Goal: Information Seeking & Learning: Find specific fact

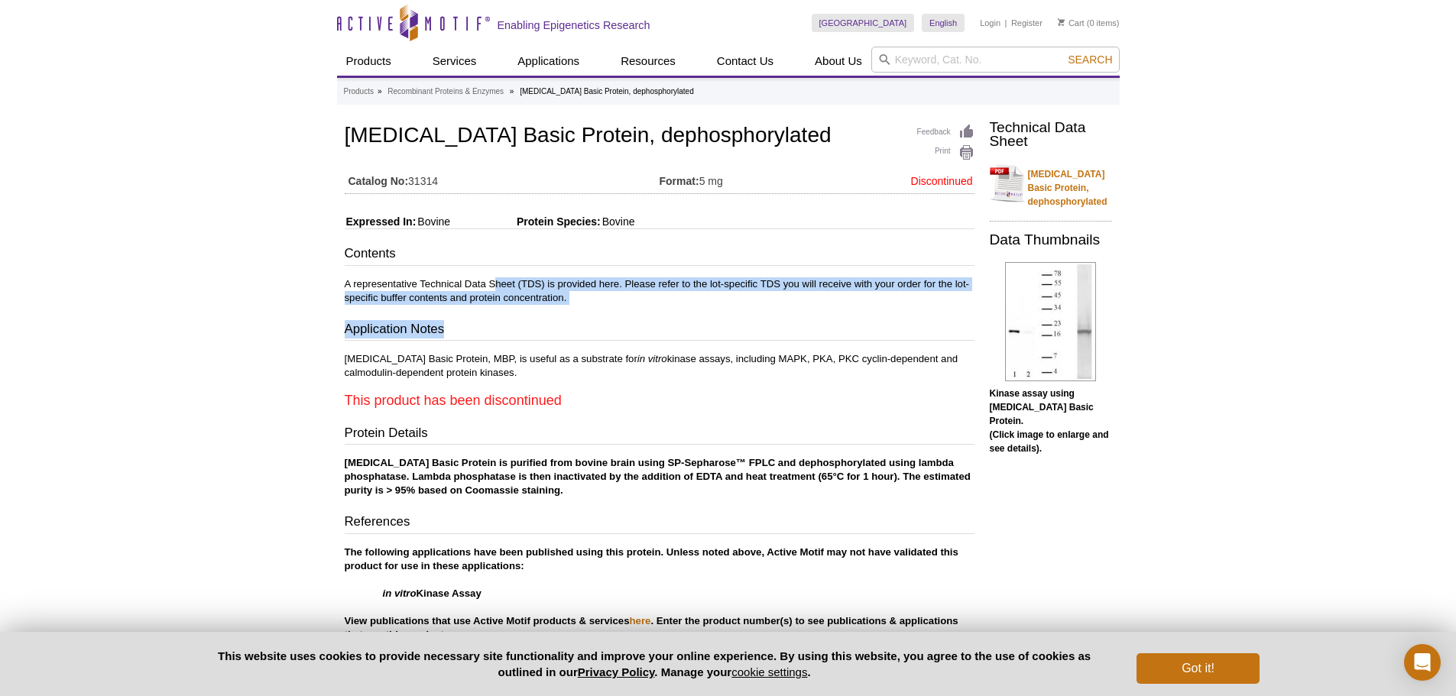
drag, startPoint x: 498, startPoint y: 305, endPoint x: 566, endPoint y: 316, distance: 68.9
click at [566, 316] on div "Contents A representative Technical Data Sheet (TDS) is provided here. Please r…" at bounding box center [660, 443] width 630 height 397
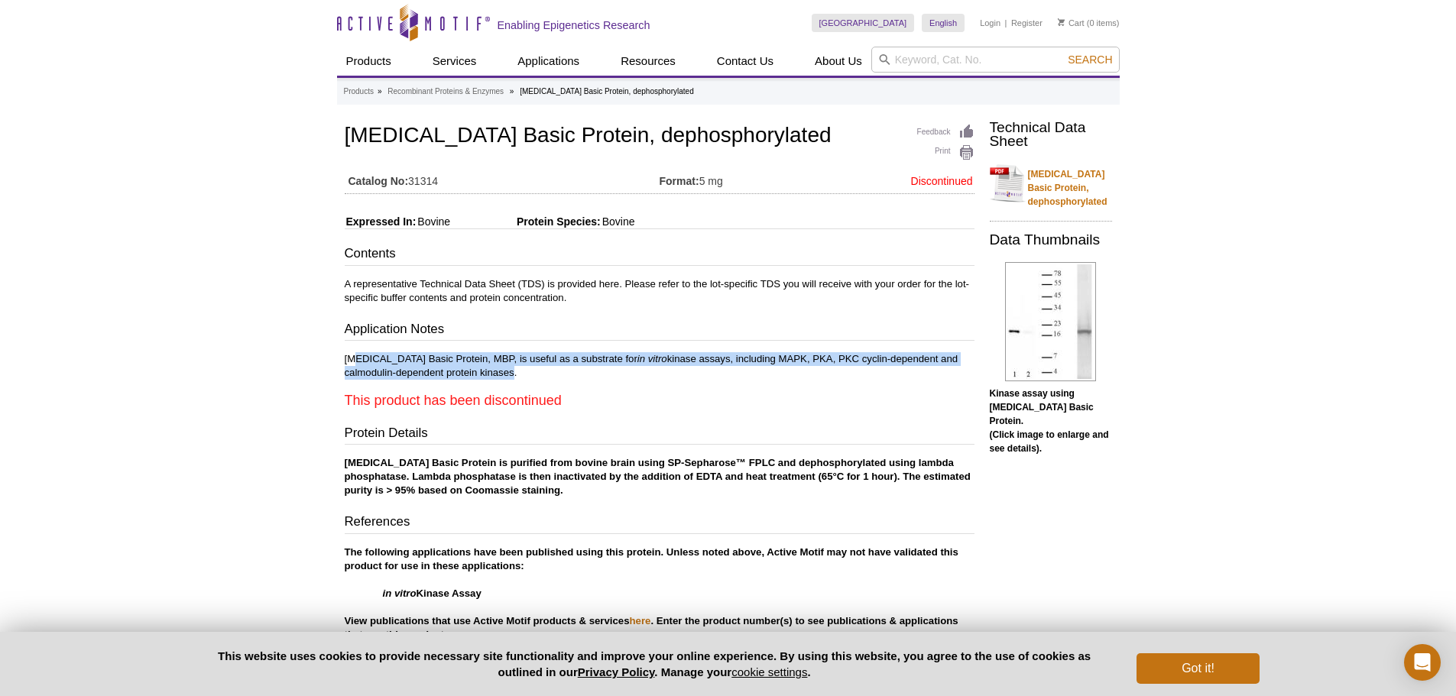
drag, startPoint x: 355, startPoint y: 352, endPoint x: 458, endPoint y: 372, distance: 104.5
click at [458, 372] on div "Contents A representative Technical Data Sheet (TDS) is provided here. Please r…" at bounding box center [660, 443] width 630 height 397
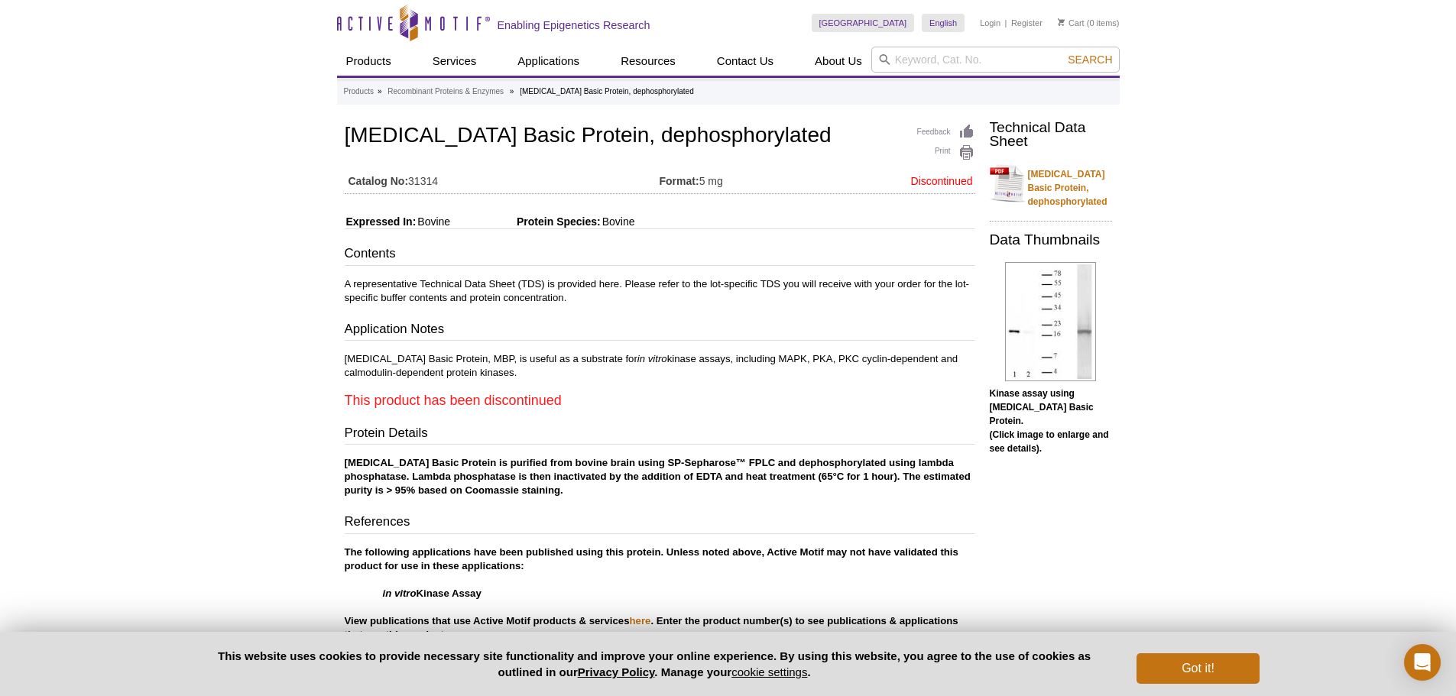
click at [763, 380] on p "Myelin Basic Protein, MBP, is useful as a substrate for in vitro kinase assays,…" at bounding box center [660, 380] width 630 height 57
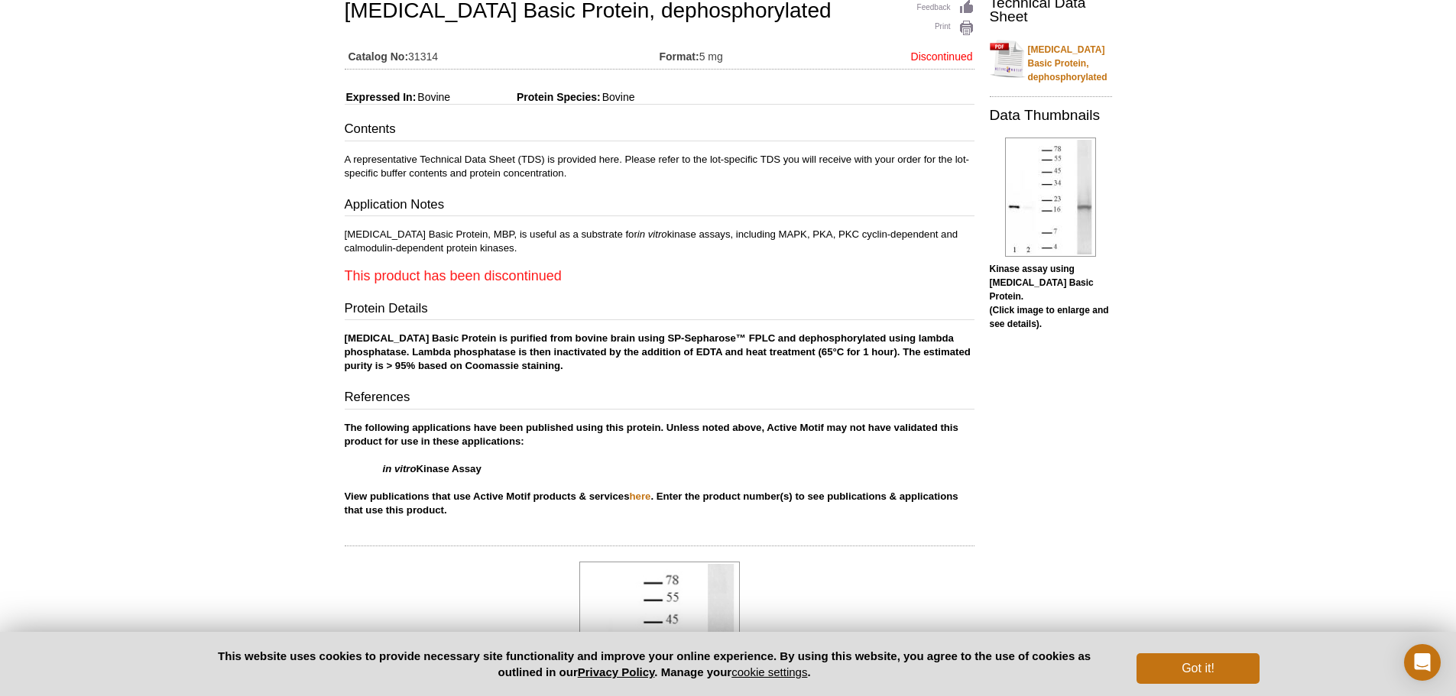
scroll to position [153, 0]
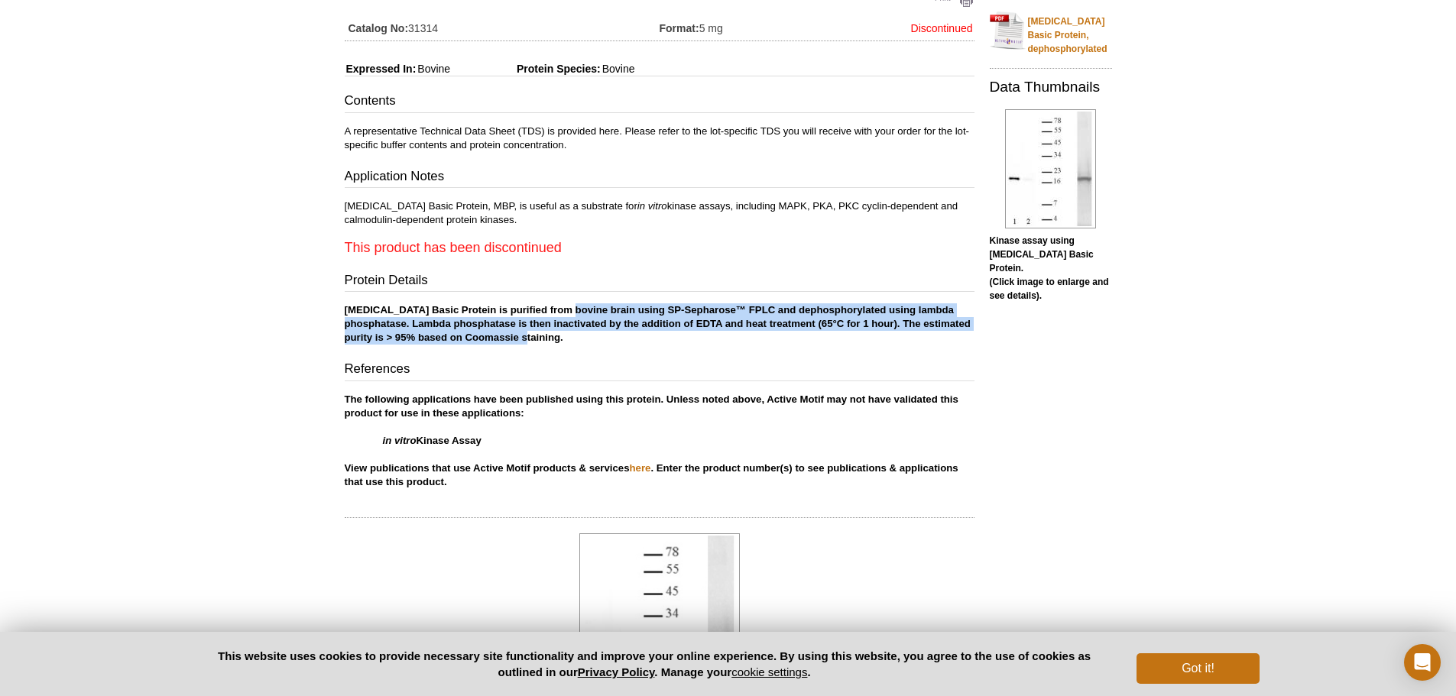
drag, startPoint x: 562, startPoint y: 310, endPoint x: 676, endPoint y: 338, distance: 117.4
click at [676, 338] on p "Myelin Basic Protein is purified from bovine brain using SP-Sepharose™ FPLC and…" at bounding box center [660, 323] width 630 height 41
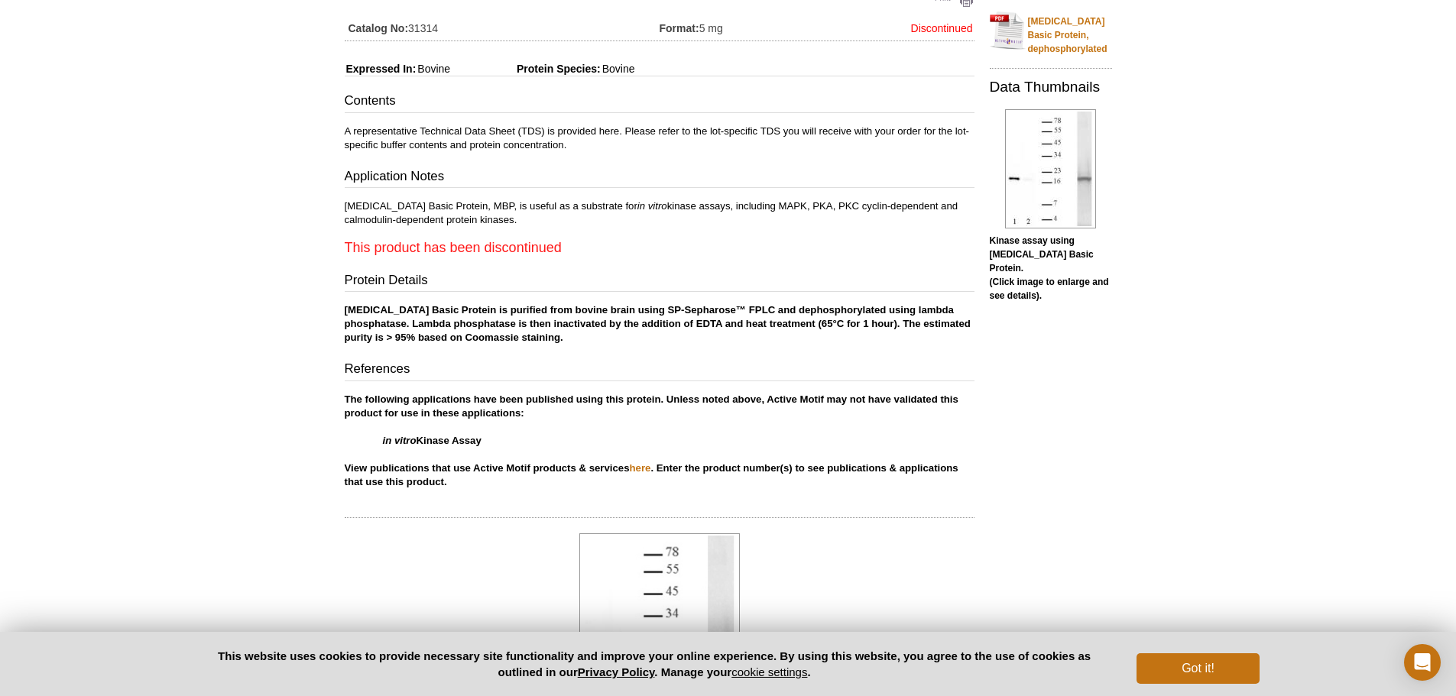
click at [527, 366] on h3 "References" at bounding box center [660, 370] width 630 height 21
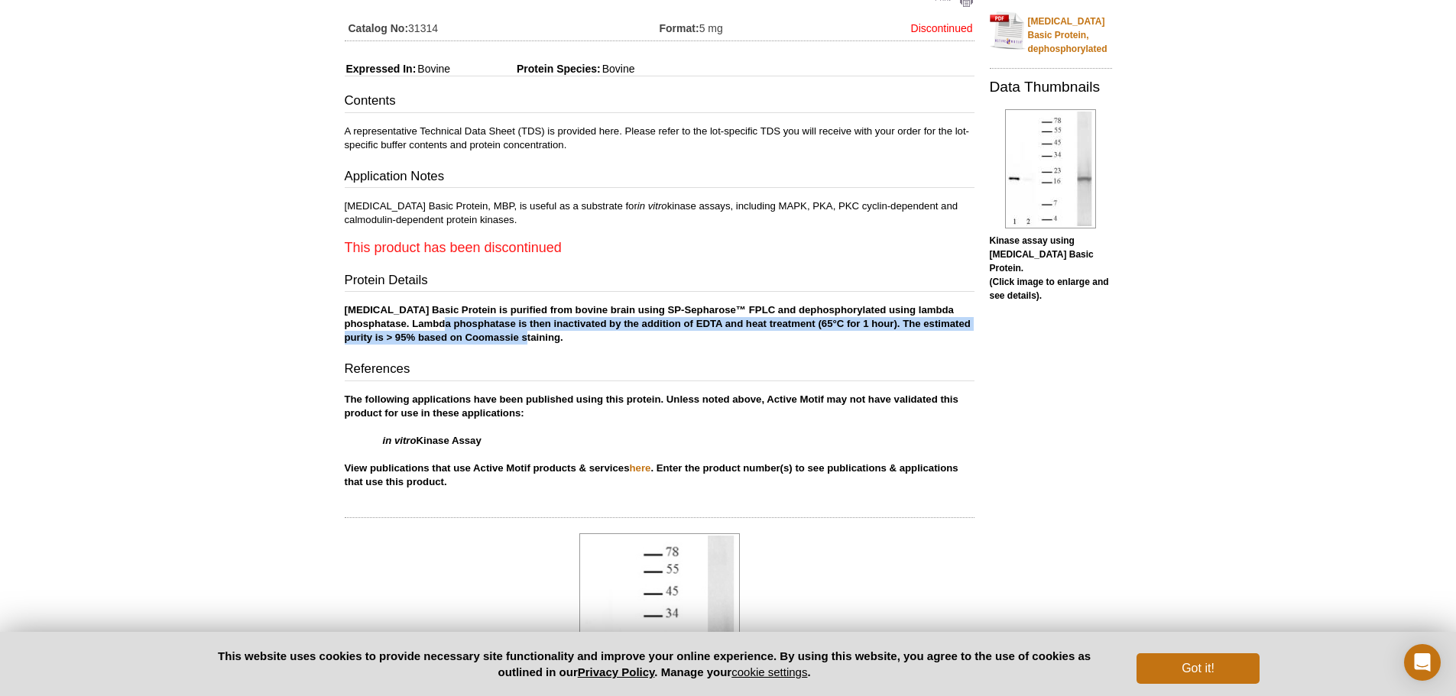
drag, startPoint x: 422, startPoint y: 320, endPoint x: 529, endPoint y: 337, distance: 108.5
click at [529, 337] on p "Myelin Basic Protein is purified from bovine brain using SP-Sepharose™ FPLC and…" at bounding box center [660, 323] width 630 height 41
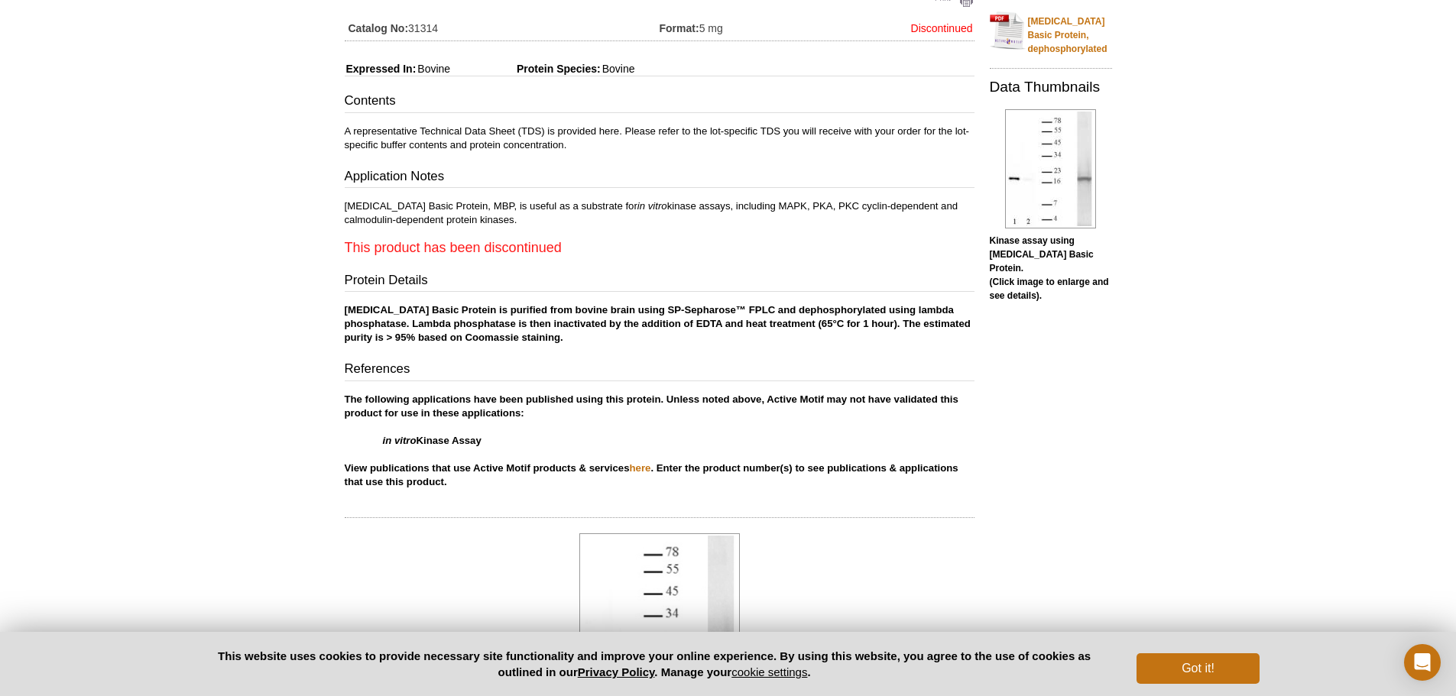
click at [401, 362] on h3 "References" at bounding box center [660, 370] width 630 height 21
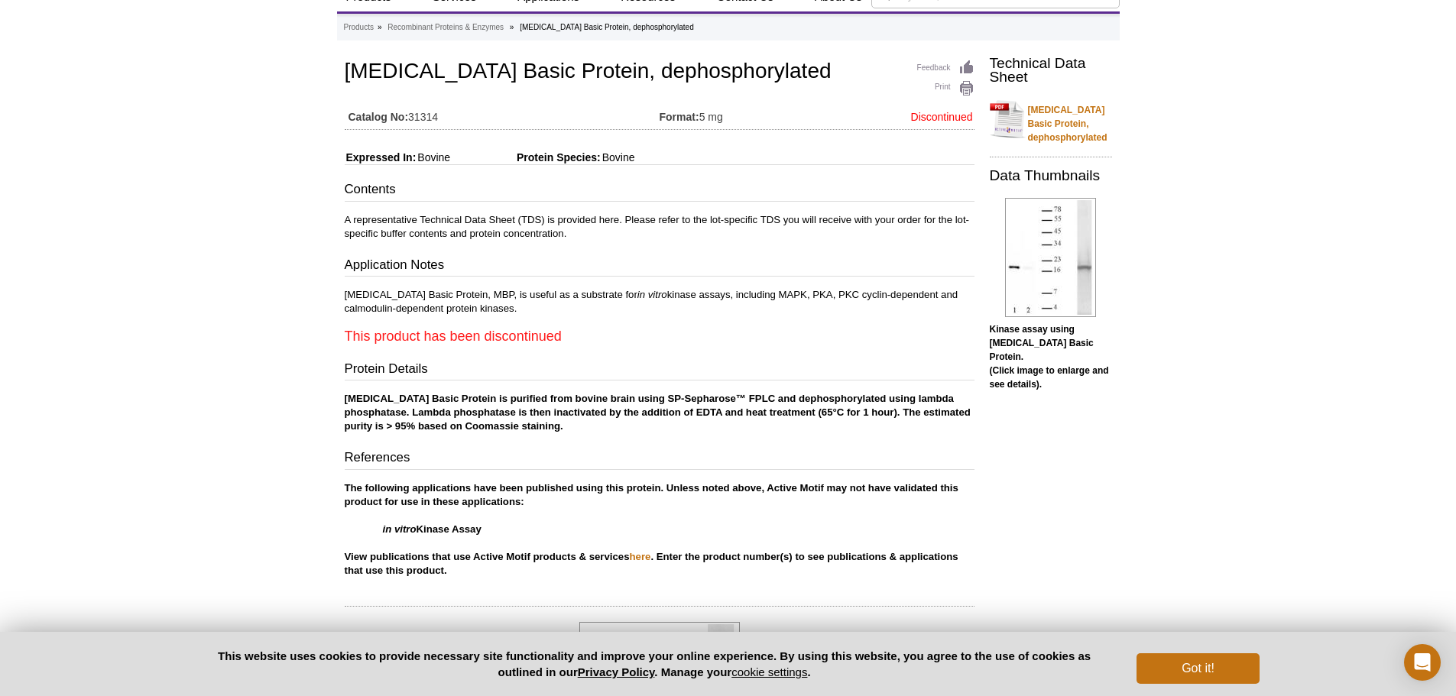
scroll to position [0, 0]
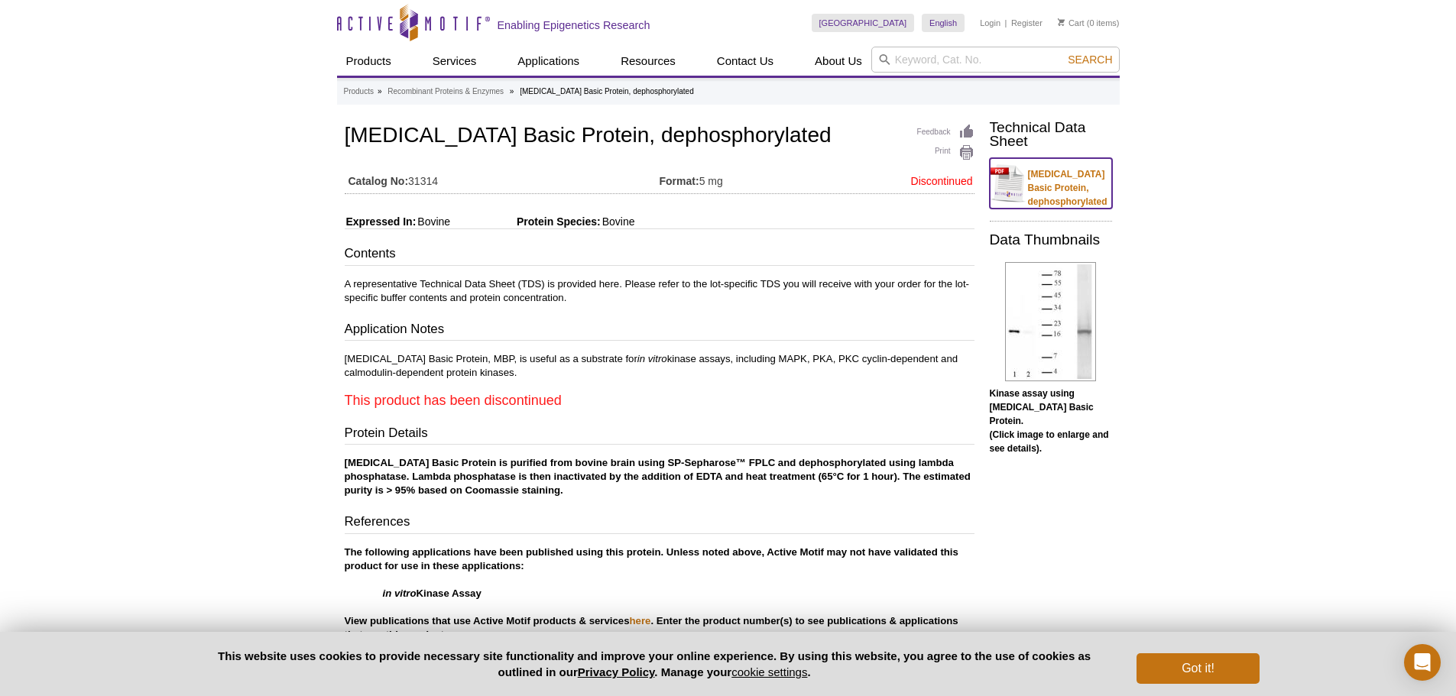
click at [1056, 189] on link "[MEDICAL_DATA] Basic Protein, dephosphorylated" at bounding box center [1051, 183] width 122 height 50
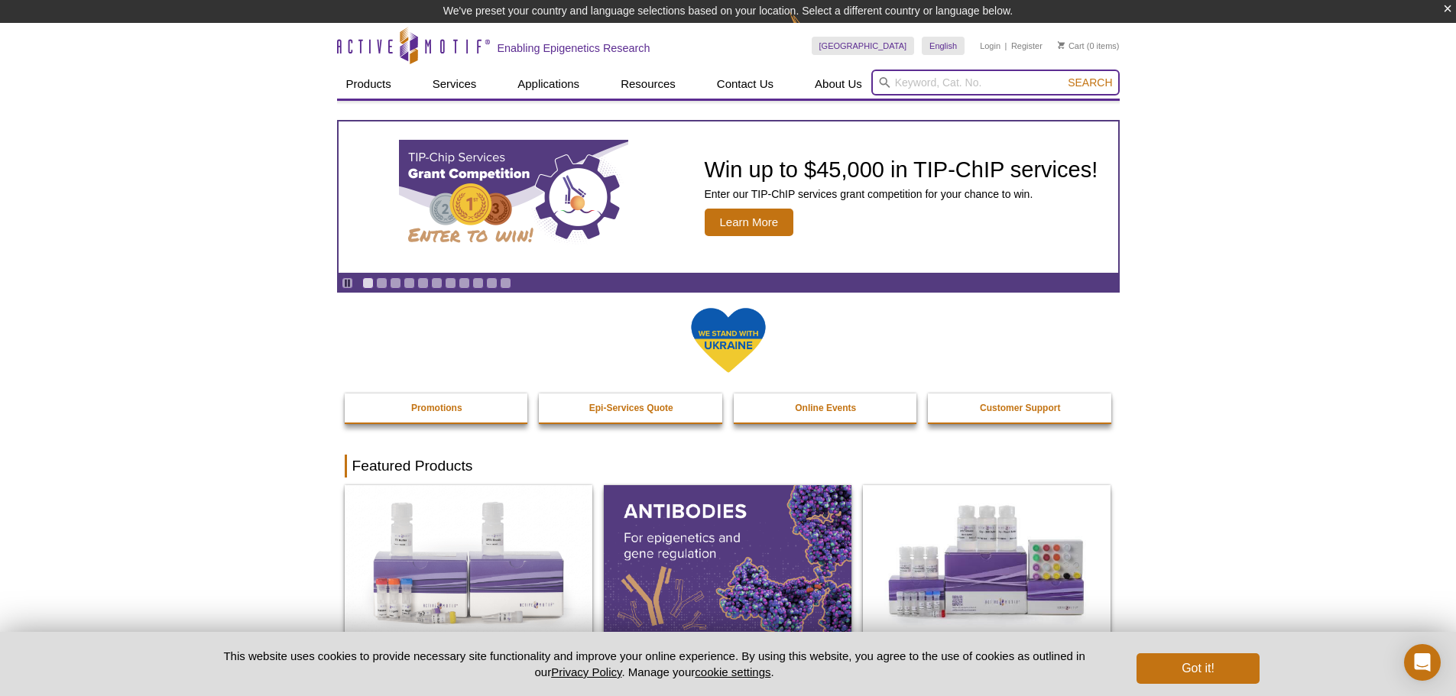
click at [977, 86] on input "search" at bounding box center [995, 83] width 248 height 26
paste input "102641"
type input "102641"
click at [1063, 76] on button "Search" at bounding box center [1090, 83] width 54 height 14
